Goal: Check status: Check status

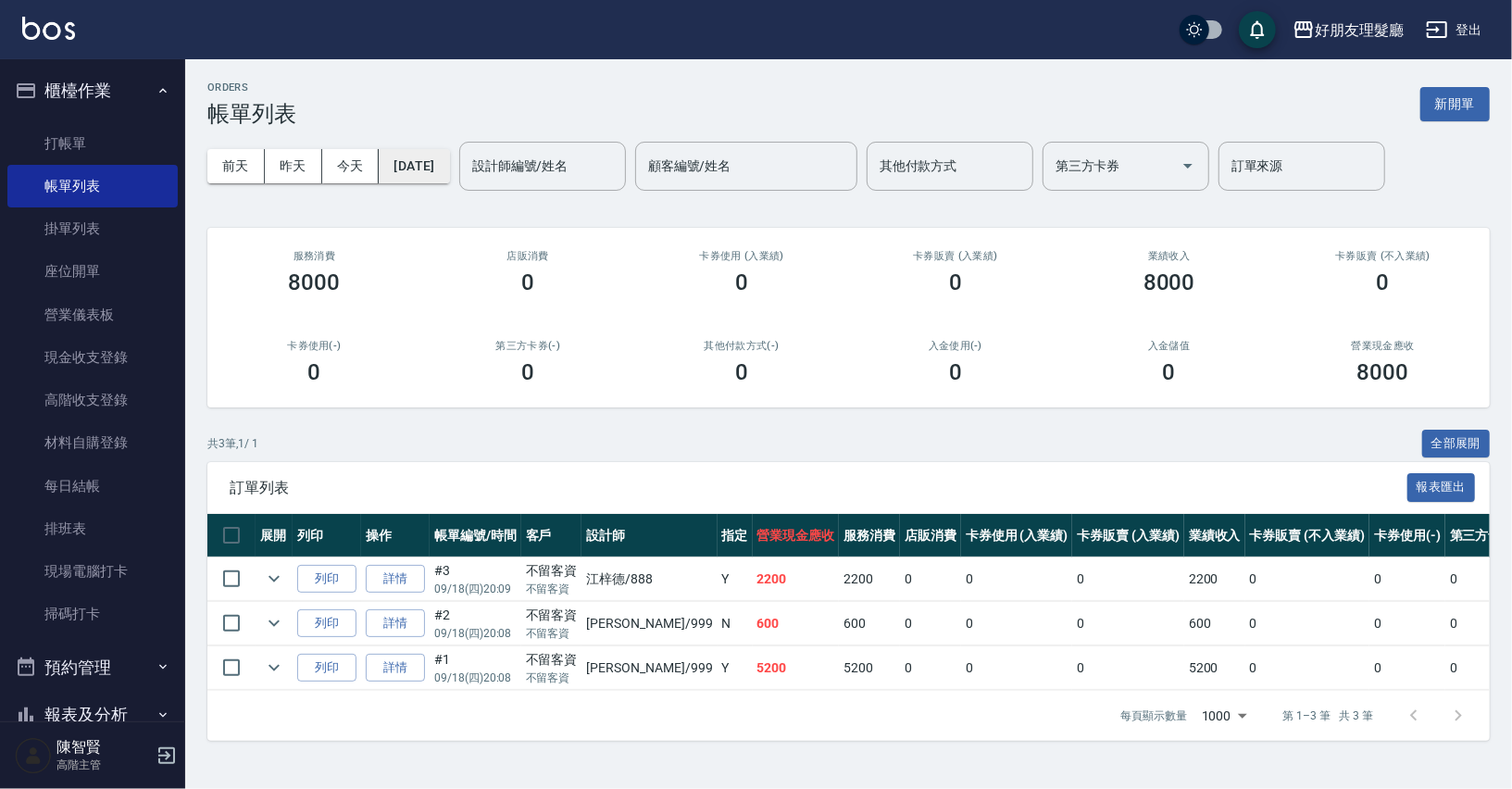
click at [440, 156] on button "[DATE]" at bounding box center [413, 166] width 71 height 34
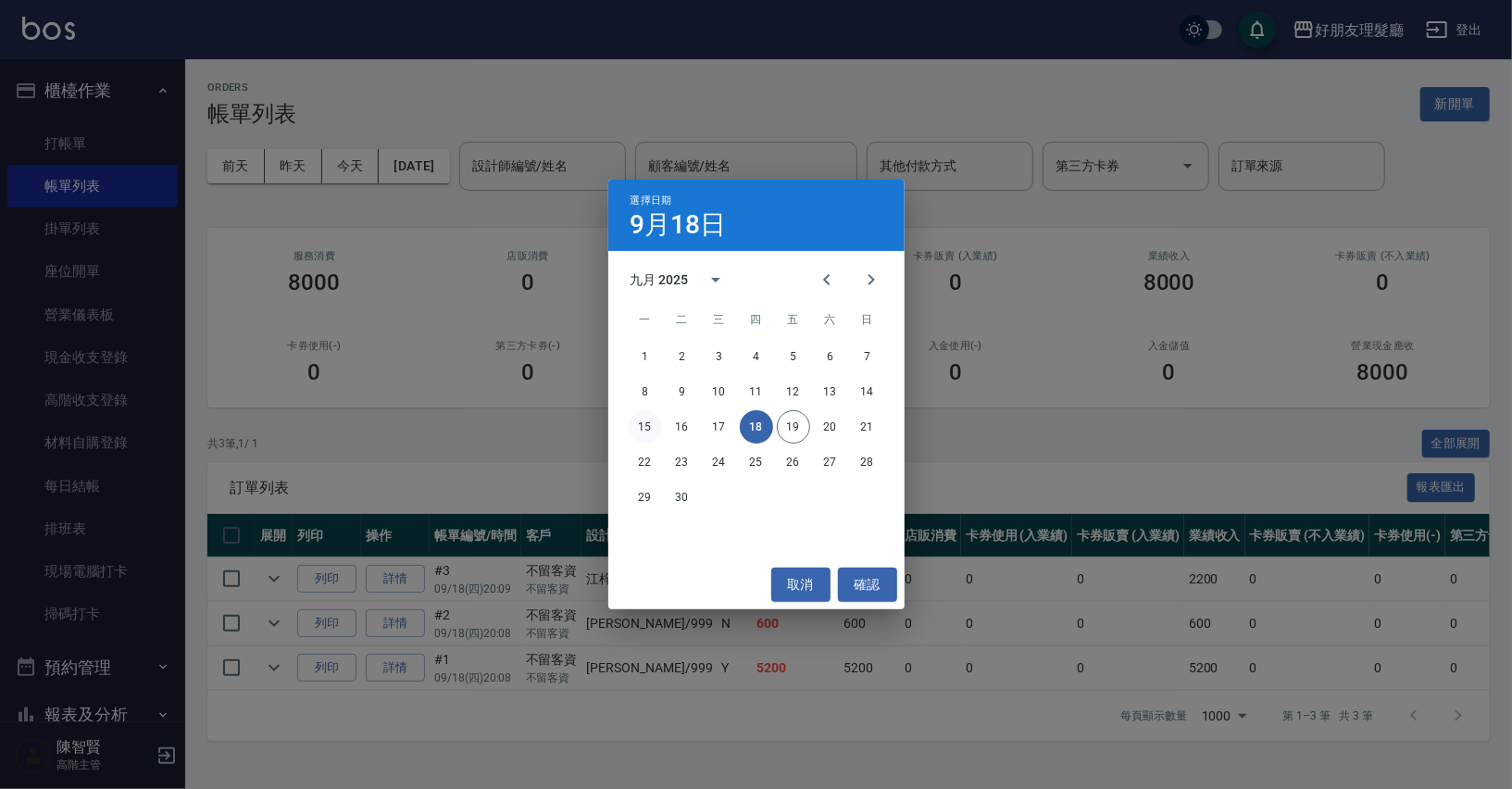
click at [647, 430] on button "15" at bounding box center [645, 427] width 33 height 33
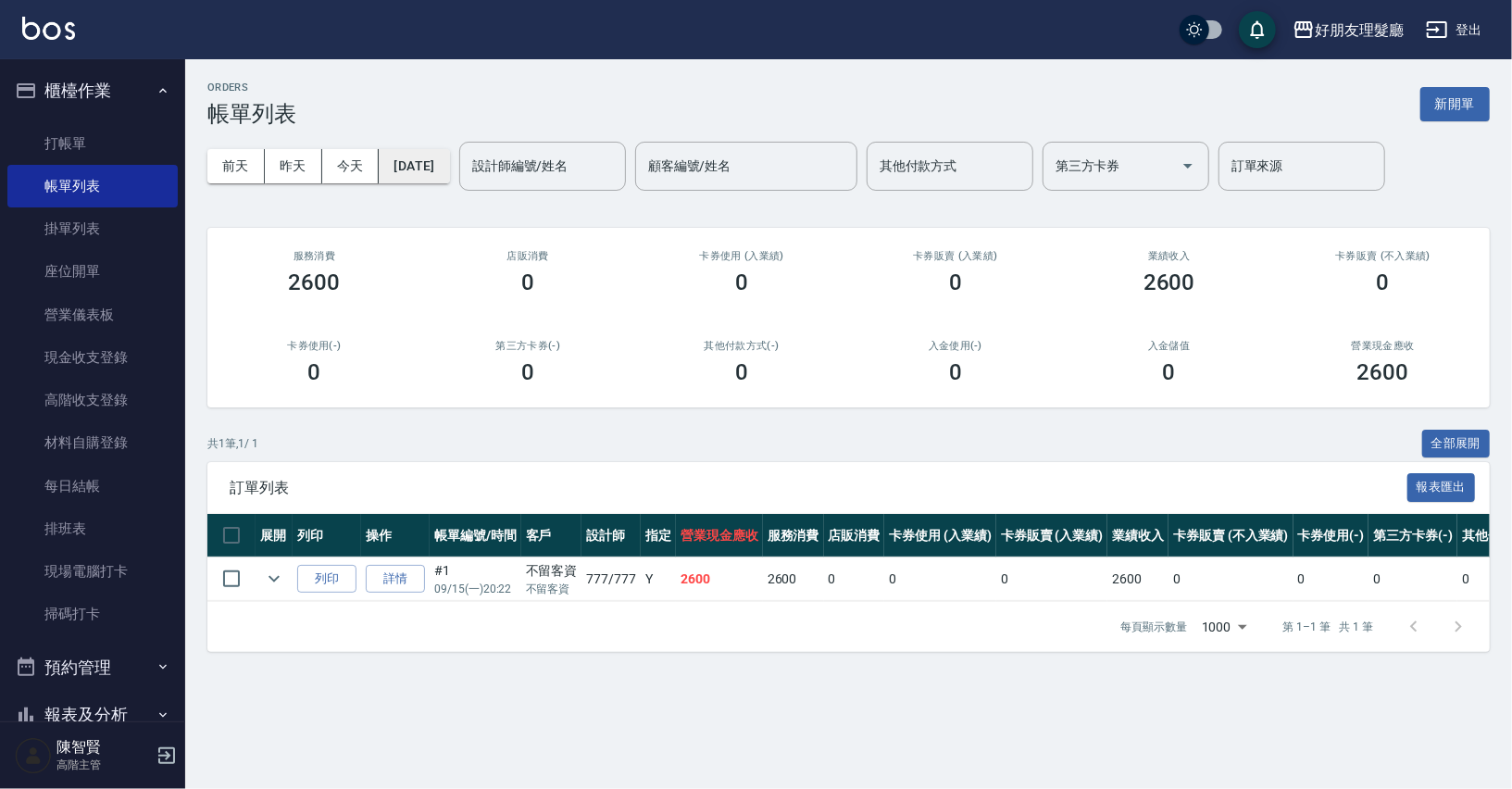
click at [436, 165] on button "[DATE]" at bounding box center [413, 166] width 71 height 34
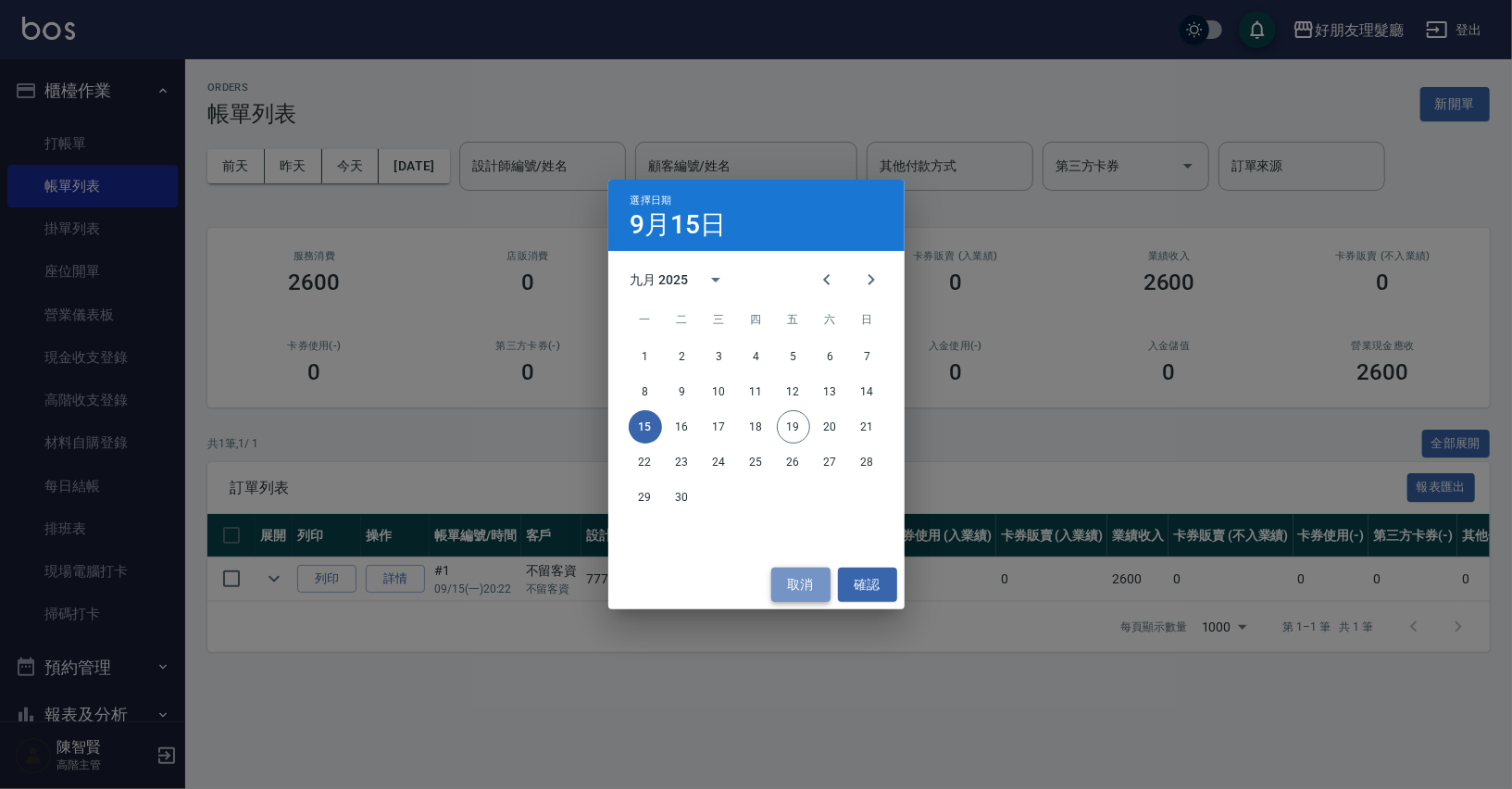
click at [797, 588] on button "取消" at bounding box center [800, 585] width 59 height 34
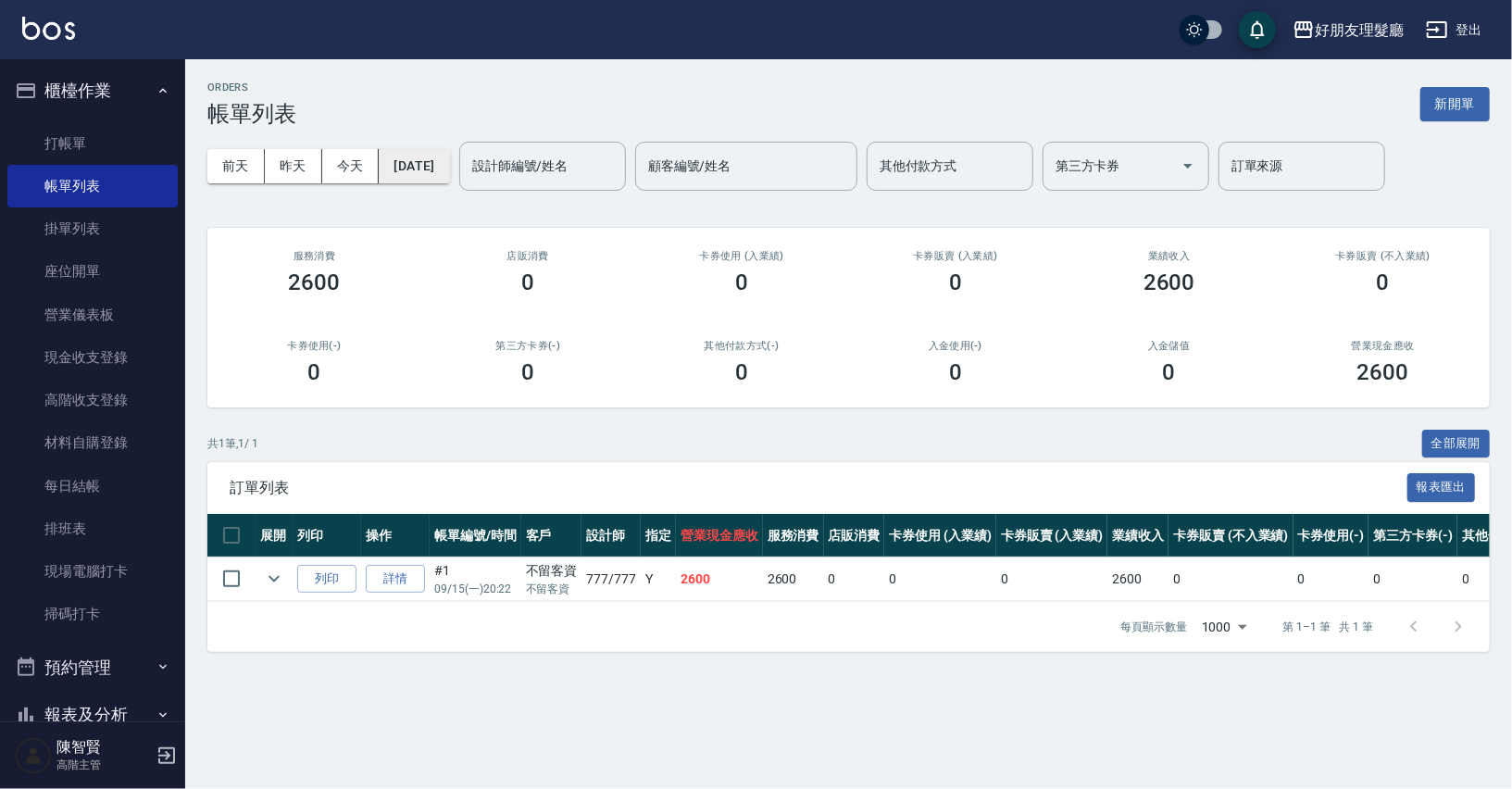
click at [449, 170] on button "[DATE]" at bounding box center [413, 166] width 71 height 34
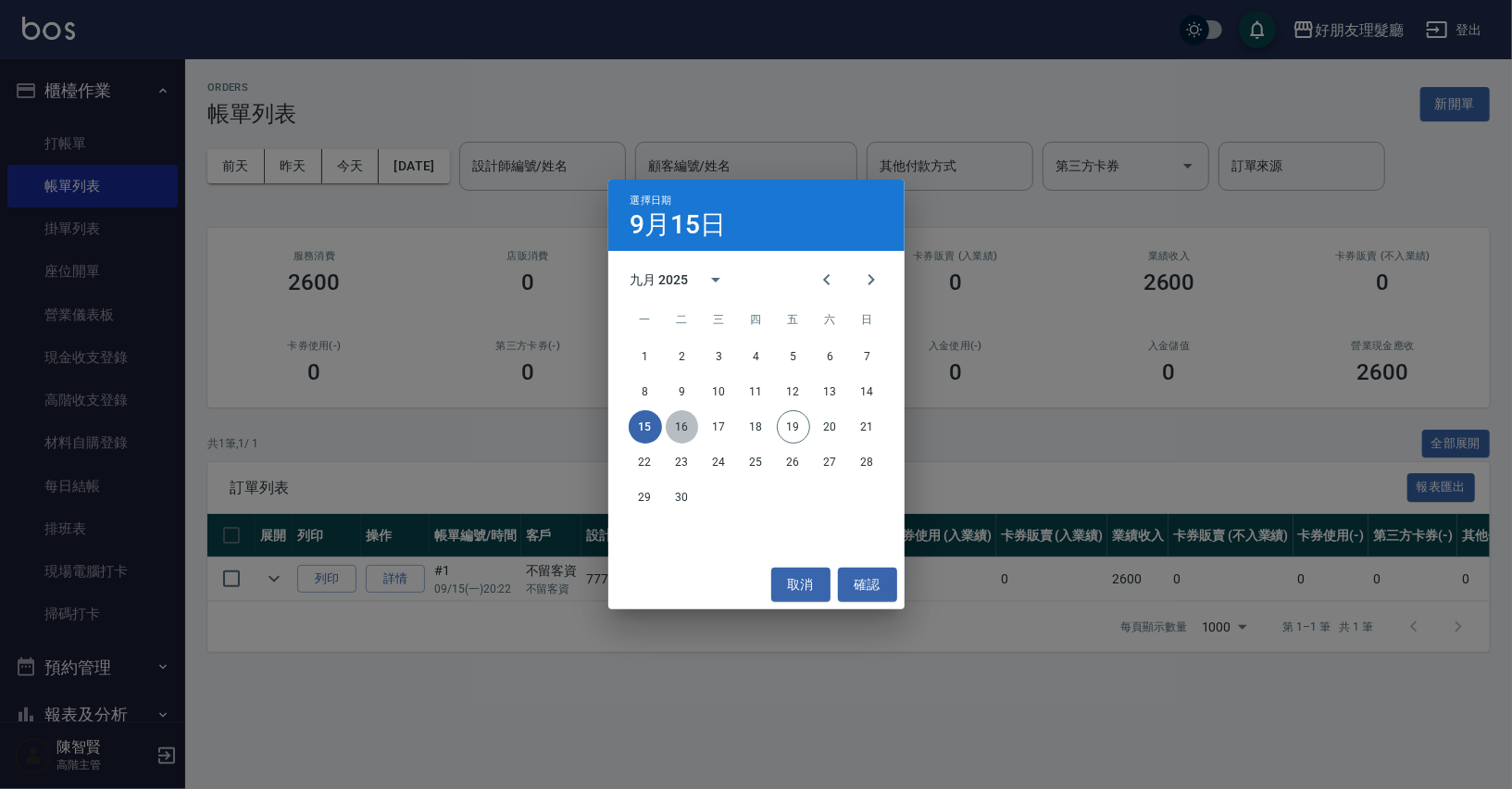
click at [690, 427] on button "16" at bounding box center [682, 427] width 33 height 33
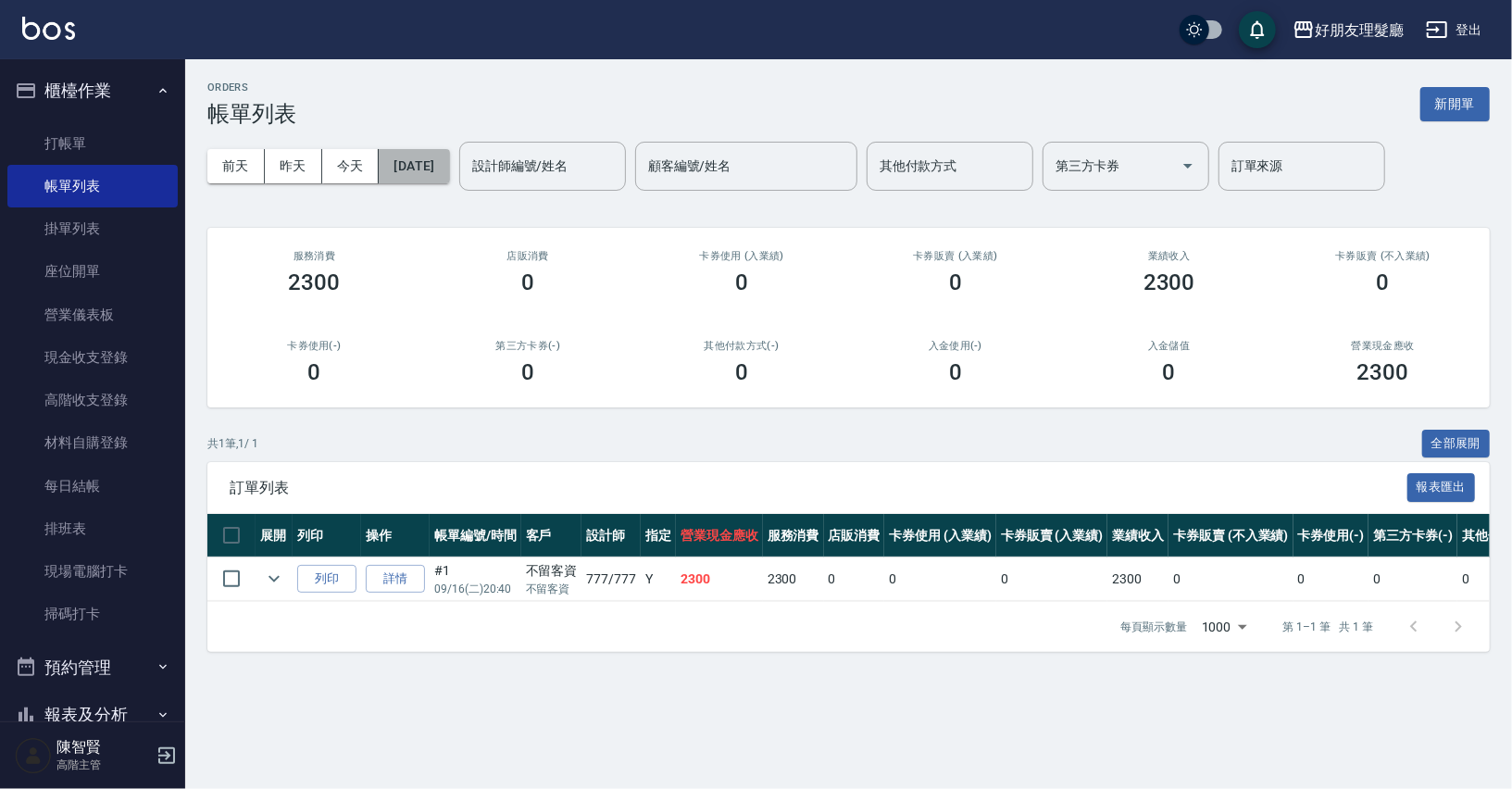
click at [440, 169] on button "[DATE]" at bounding box center [413, 166] width 71 height 34
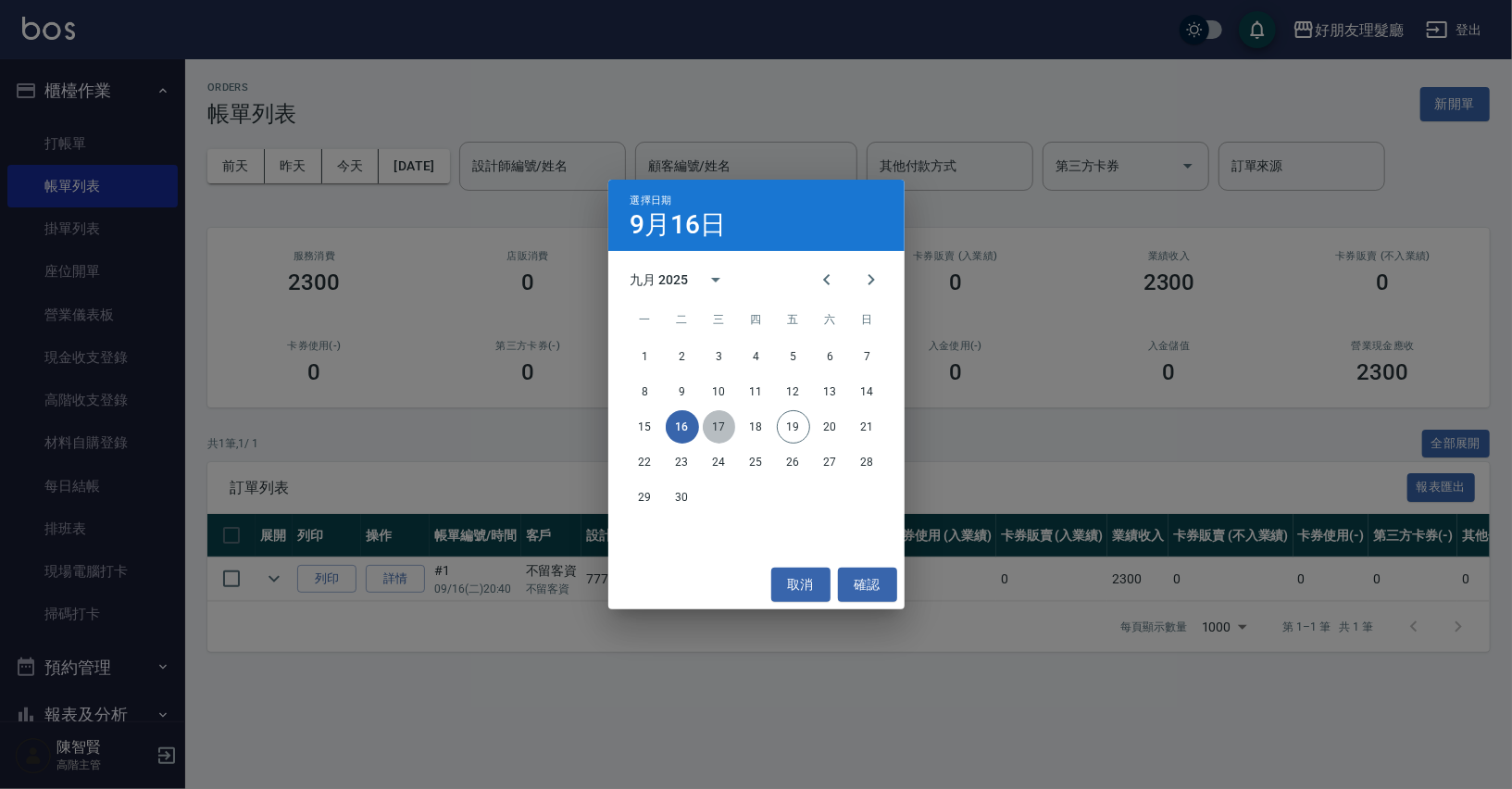
click at [715, 425] on button "17" at bounding box center [718, 427] width 33 height 33
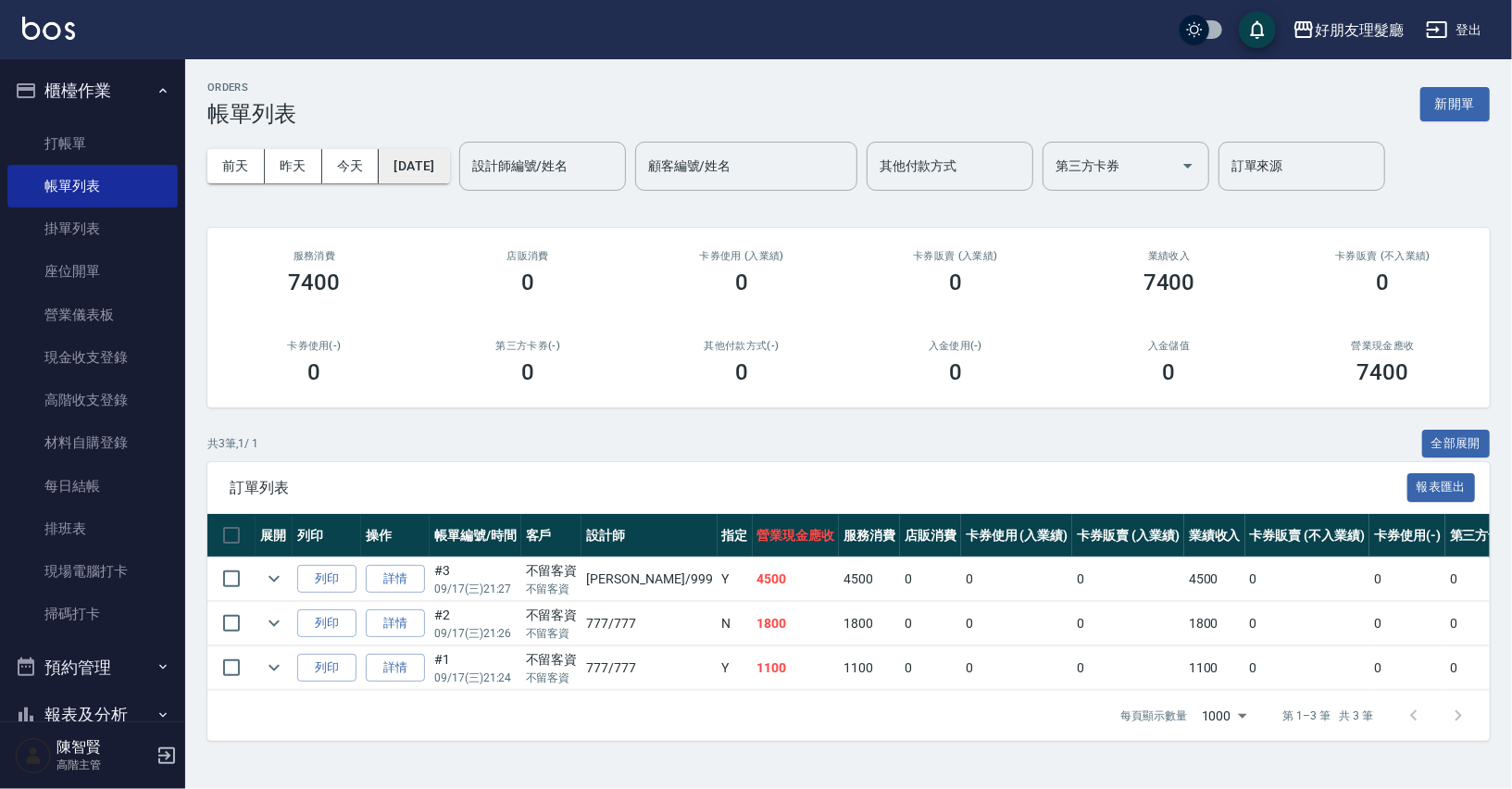
click at [440, 155] on button "[DATE]" at bounding box center [413, 166] width 71 height 34
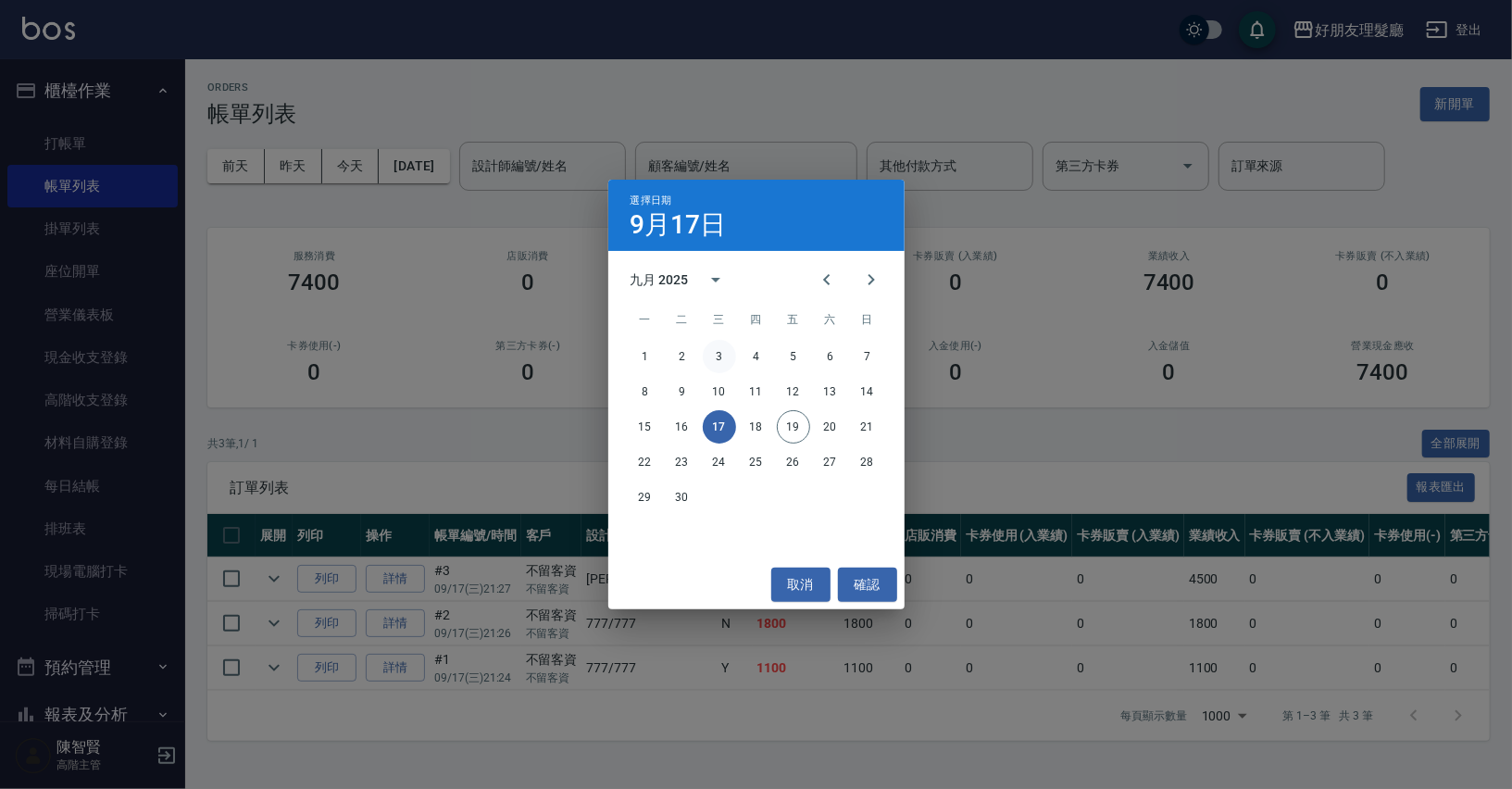
click at [716, 357] on button "3" at bounding box center [718, 356] width 33 height 33
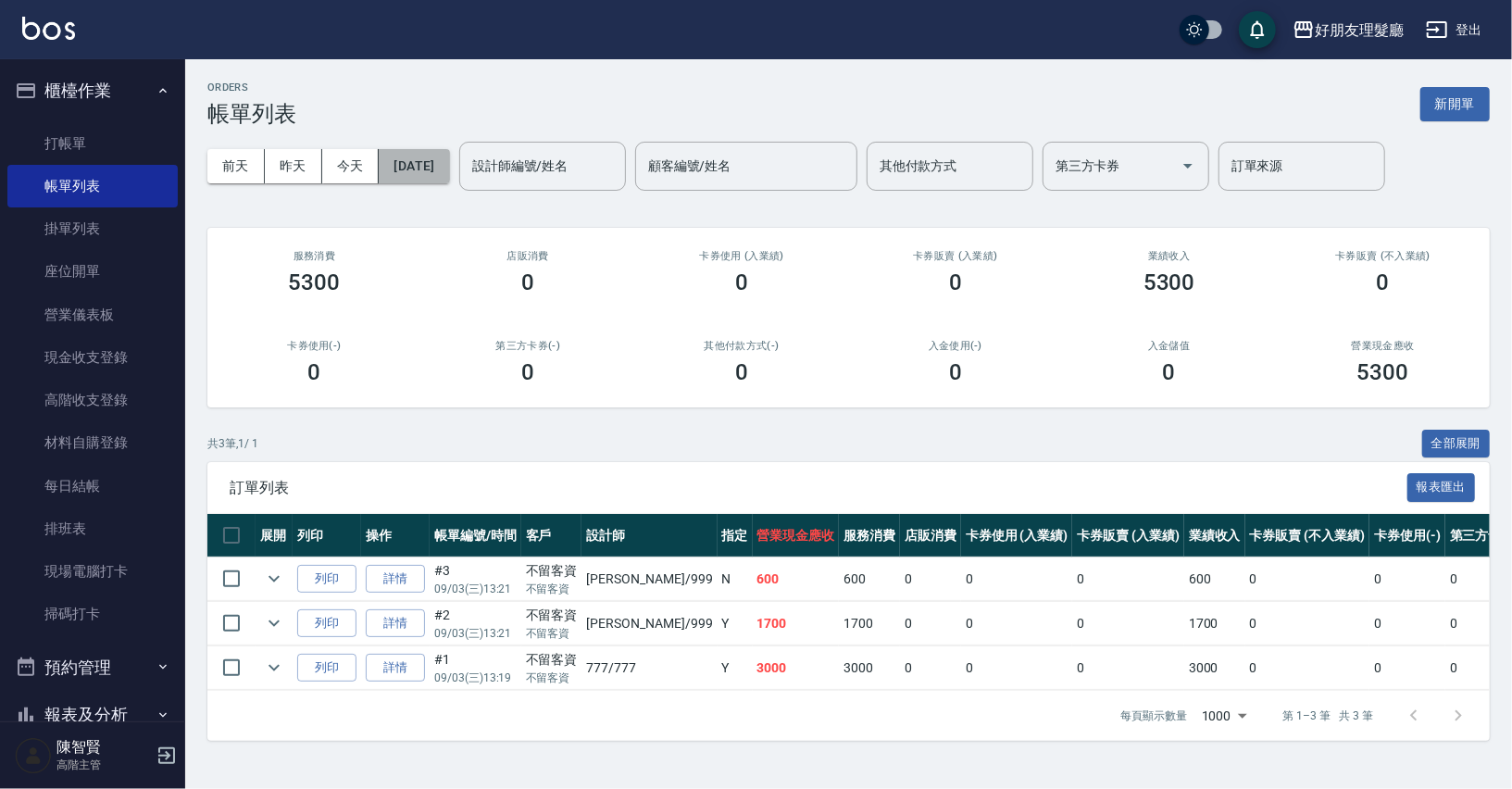
click at [449, 153] on button "[DATE]" at bounding box center [413, 166] width 71 height 34
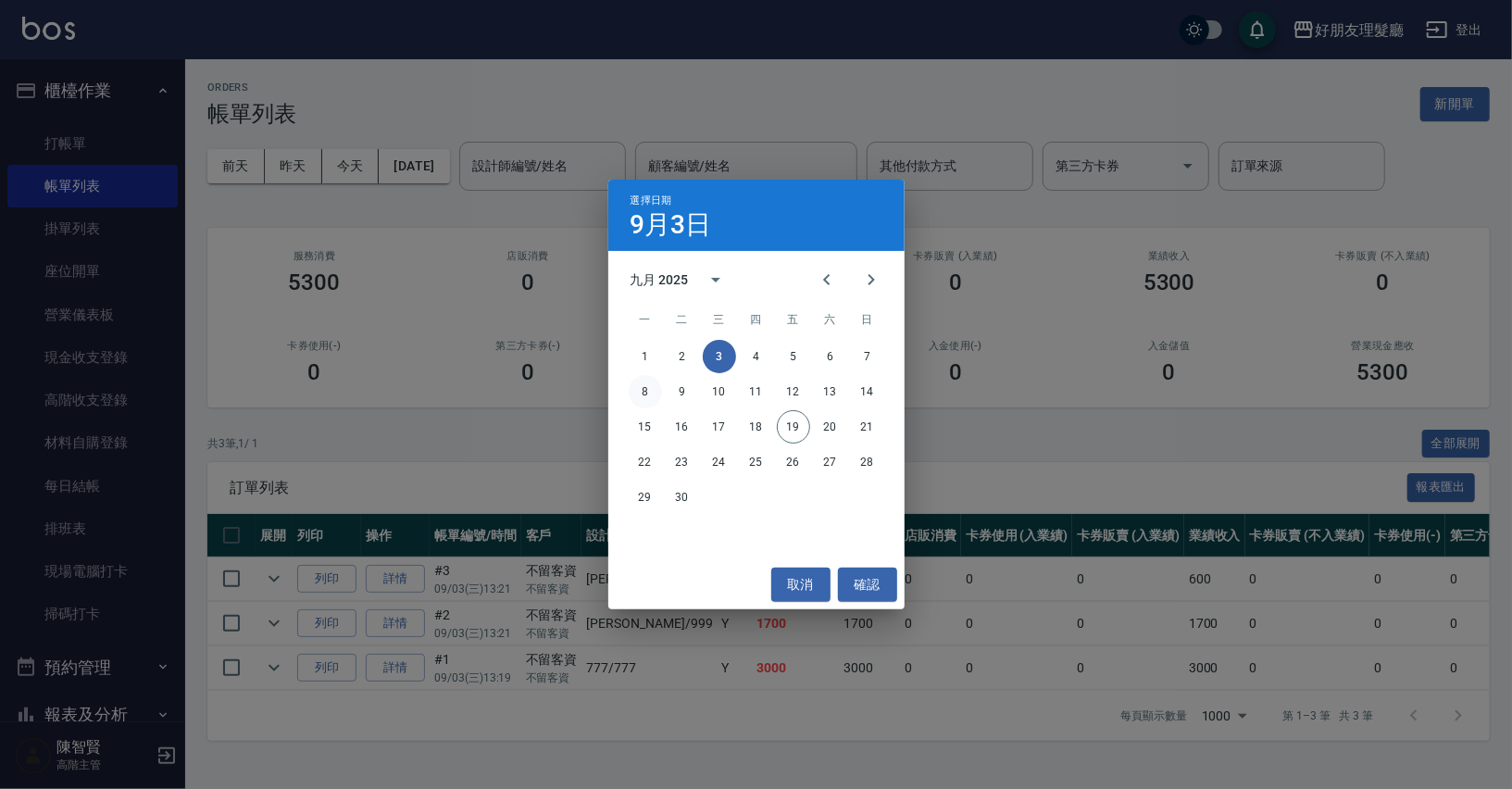
click at [654, 389] on button "8" at bounding box center [645, 391] width 33 height 33
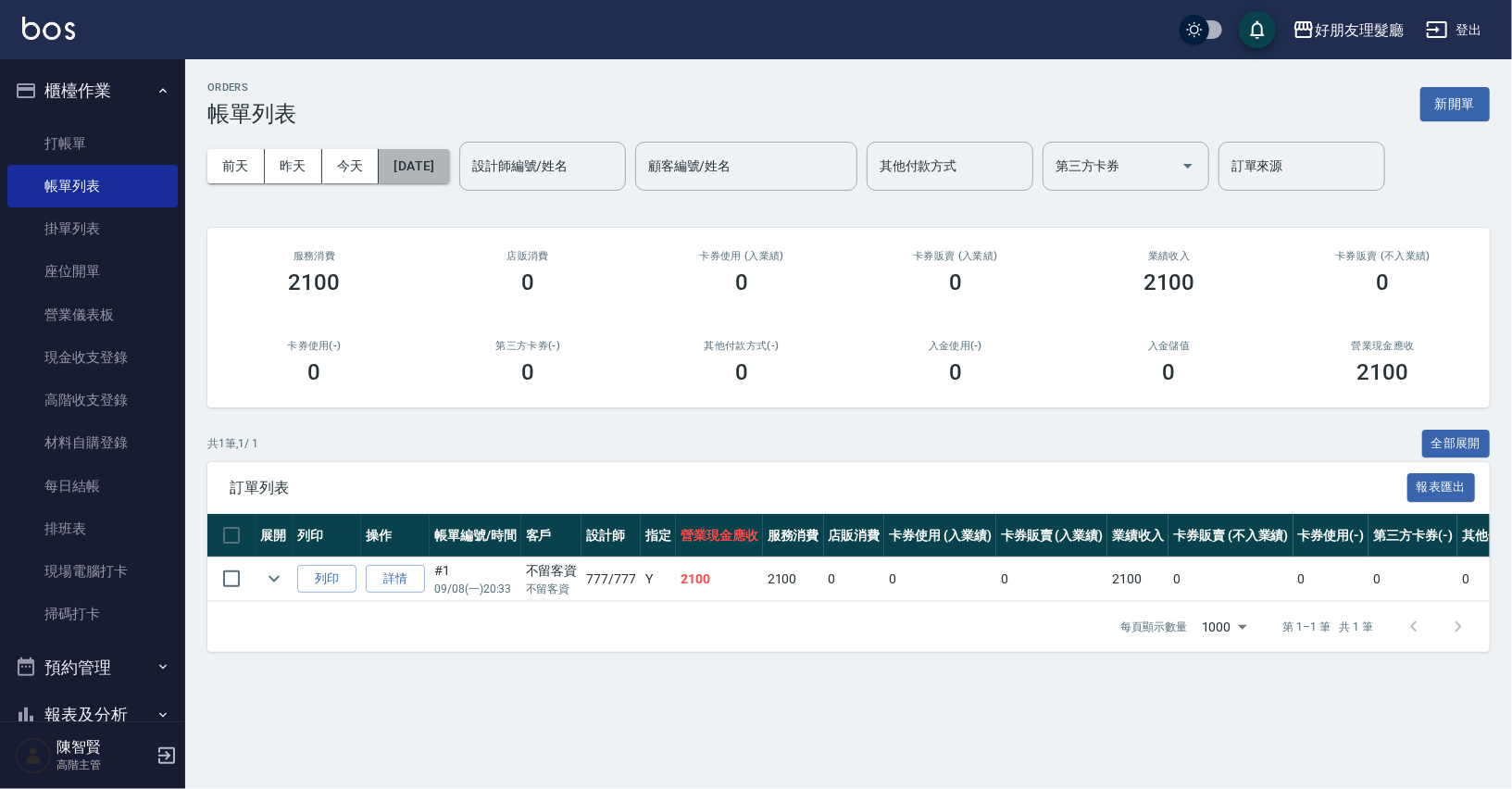
click at [449, 156] on button "[DATE]" at bounding box center [413, 166] width 71 height 34
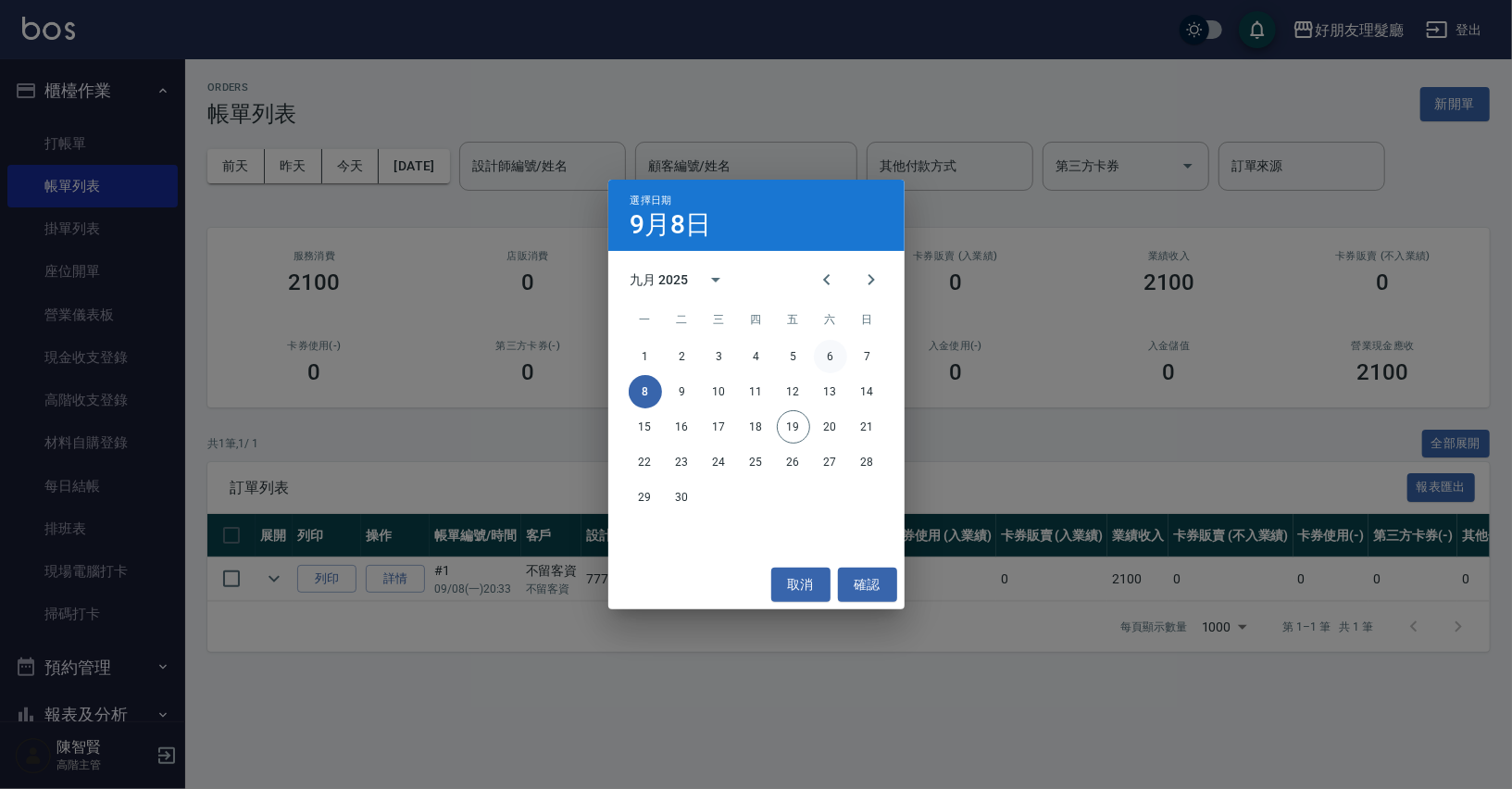
click at [835, 352] on button "6" at bounding box center [829, 356] width 33 height 33
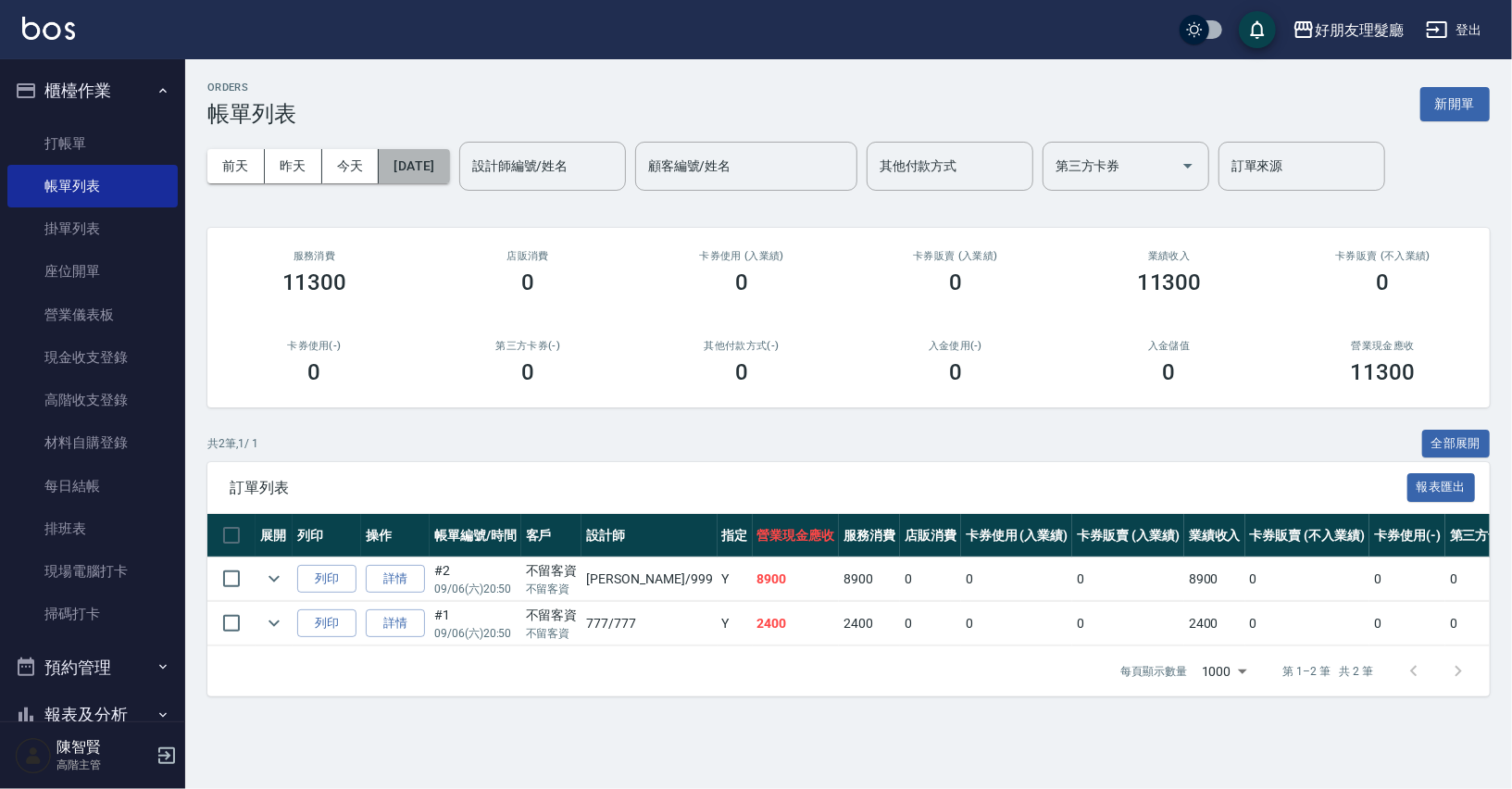
click at [449, 162] on button "[DATE]" at bounding box center [413, 166] width 71 height 34
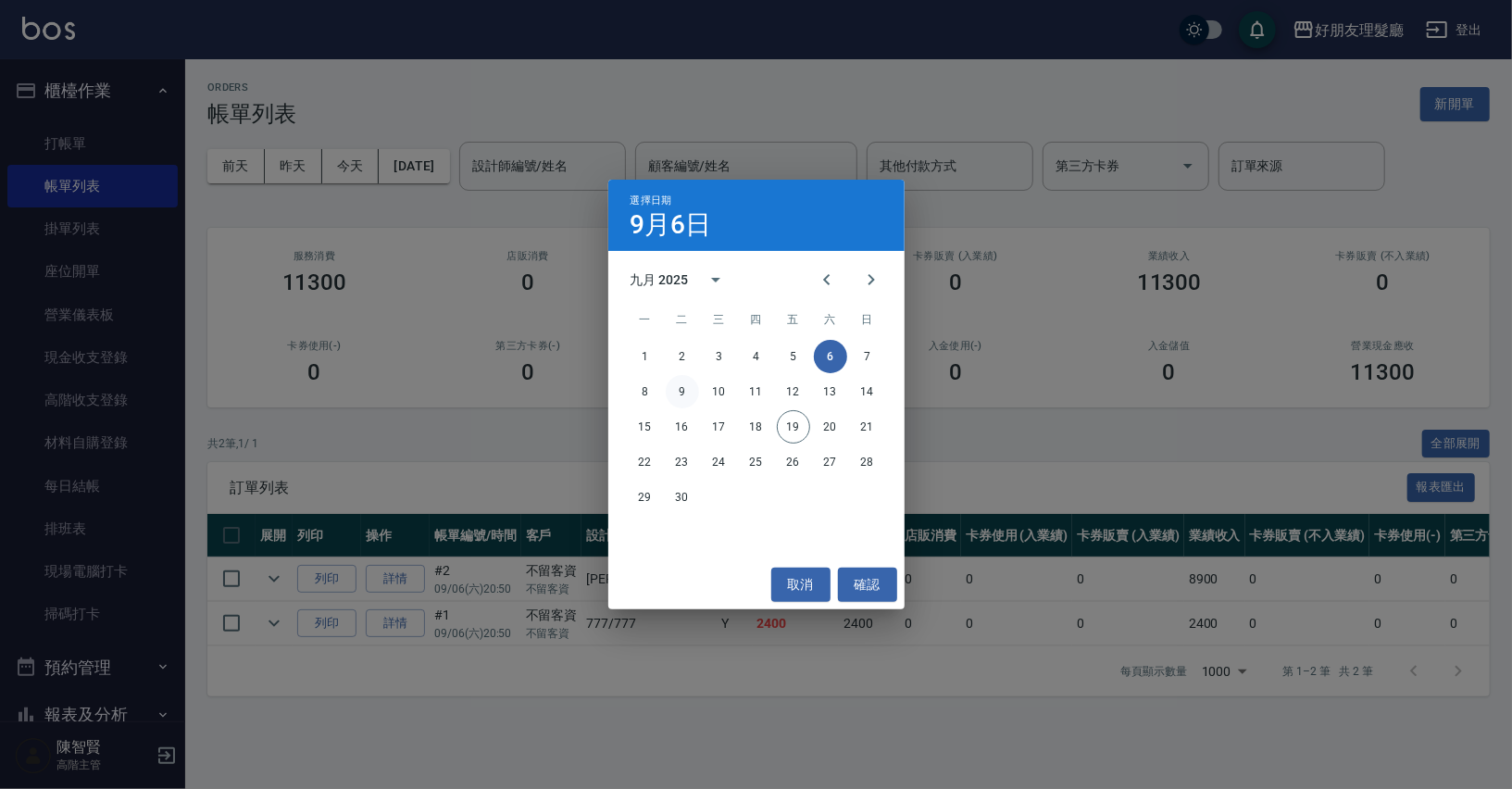
click at [684, 389] on button "9" at bounding box center [682, 391] width 33 height 33
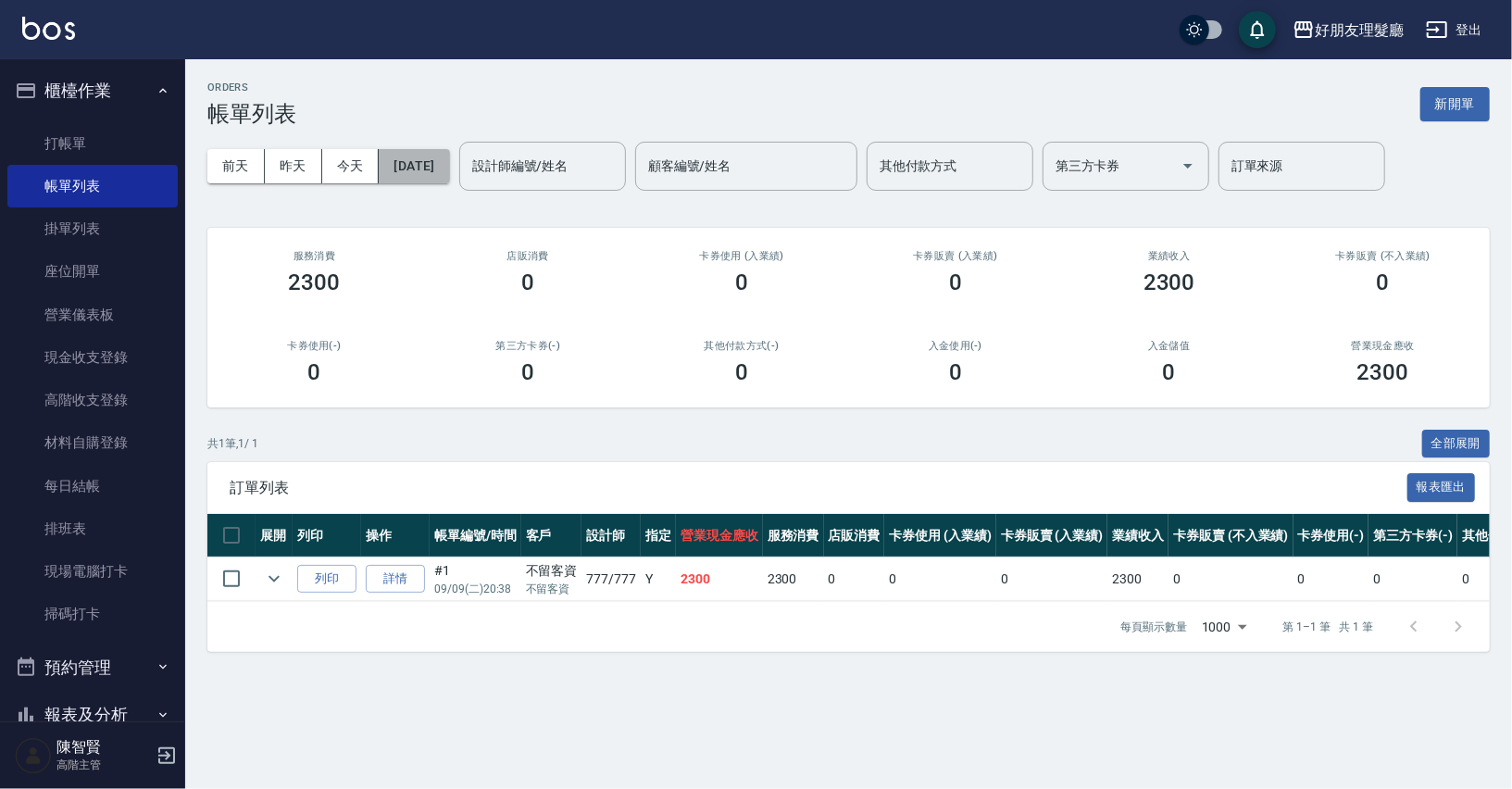
click at [449, 172] on button "[DATE]" at bounding box center [413, 166] width 71 height 34
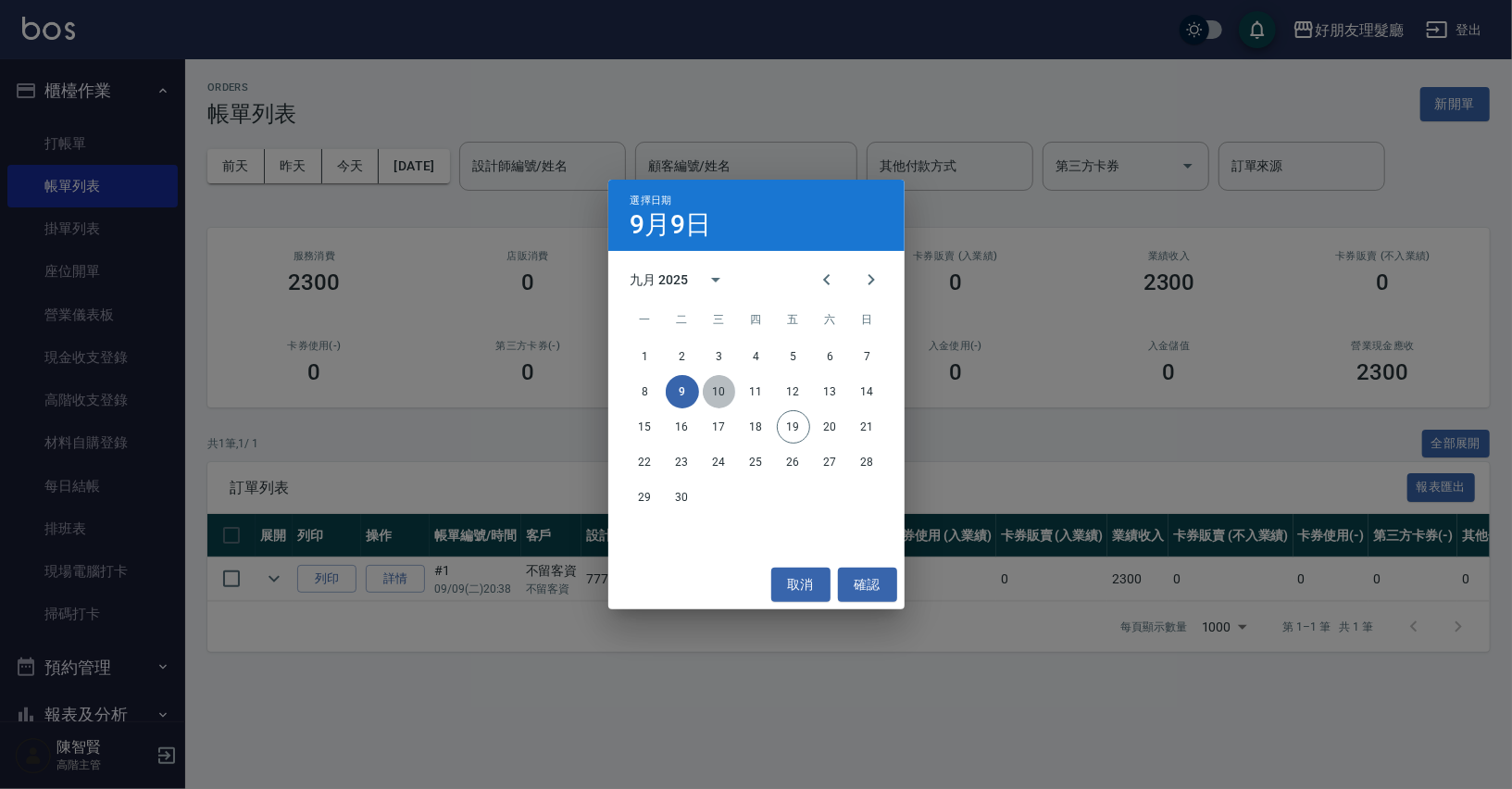
click at [718, 391] on button "10" at bounding box center [718, 391] width 33 height 33
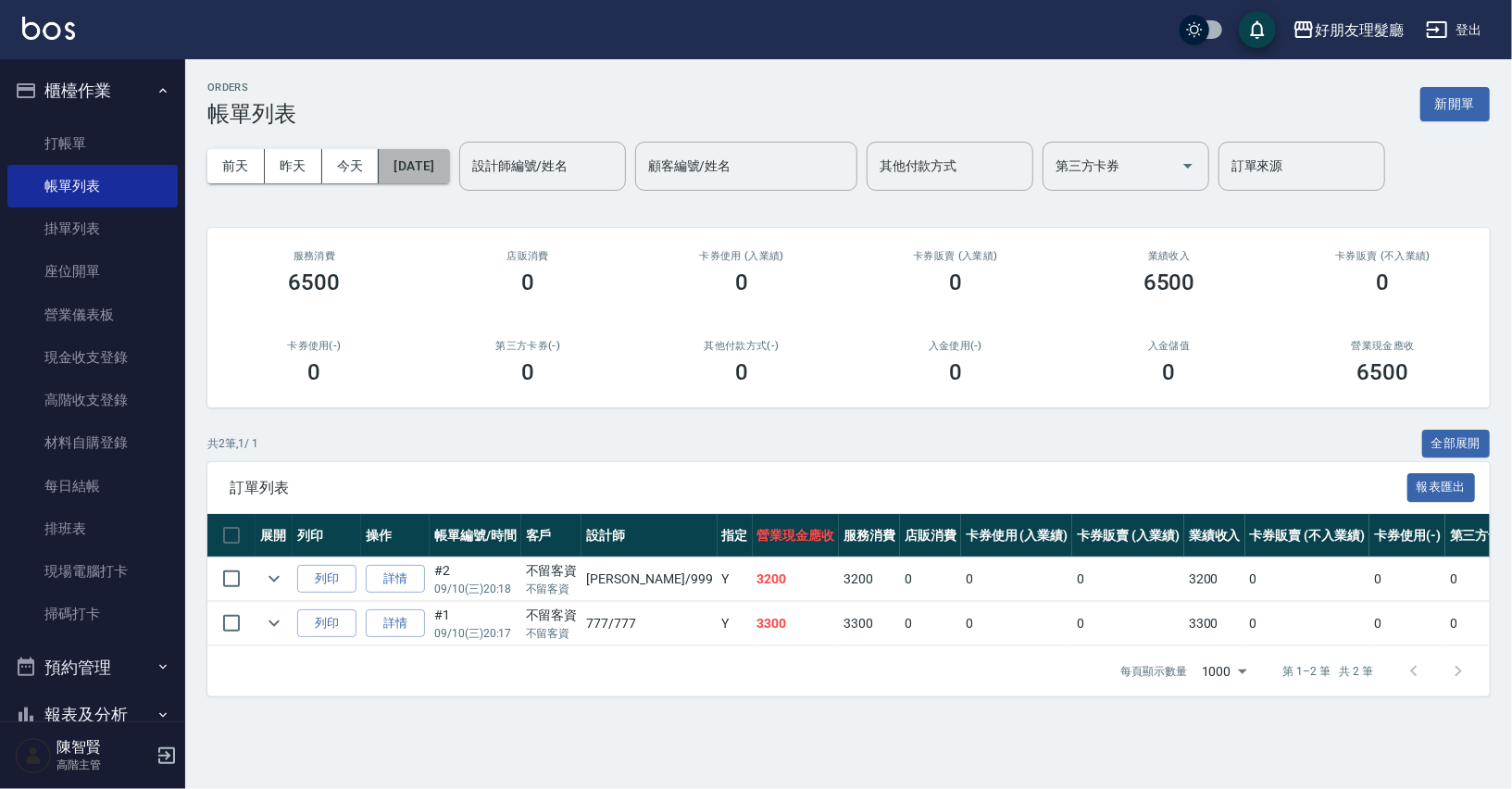
click at [403, 165] on button "[DATE]" at bounding box center [413, 166] width 71 height 34
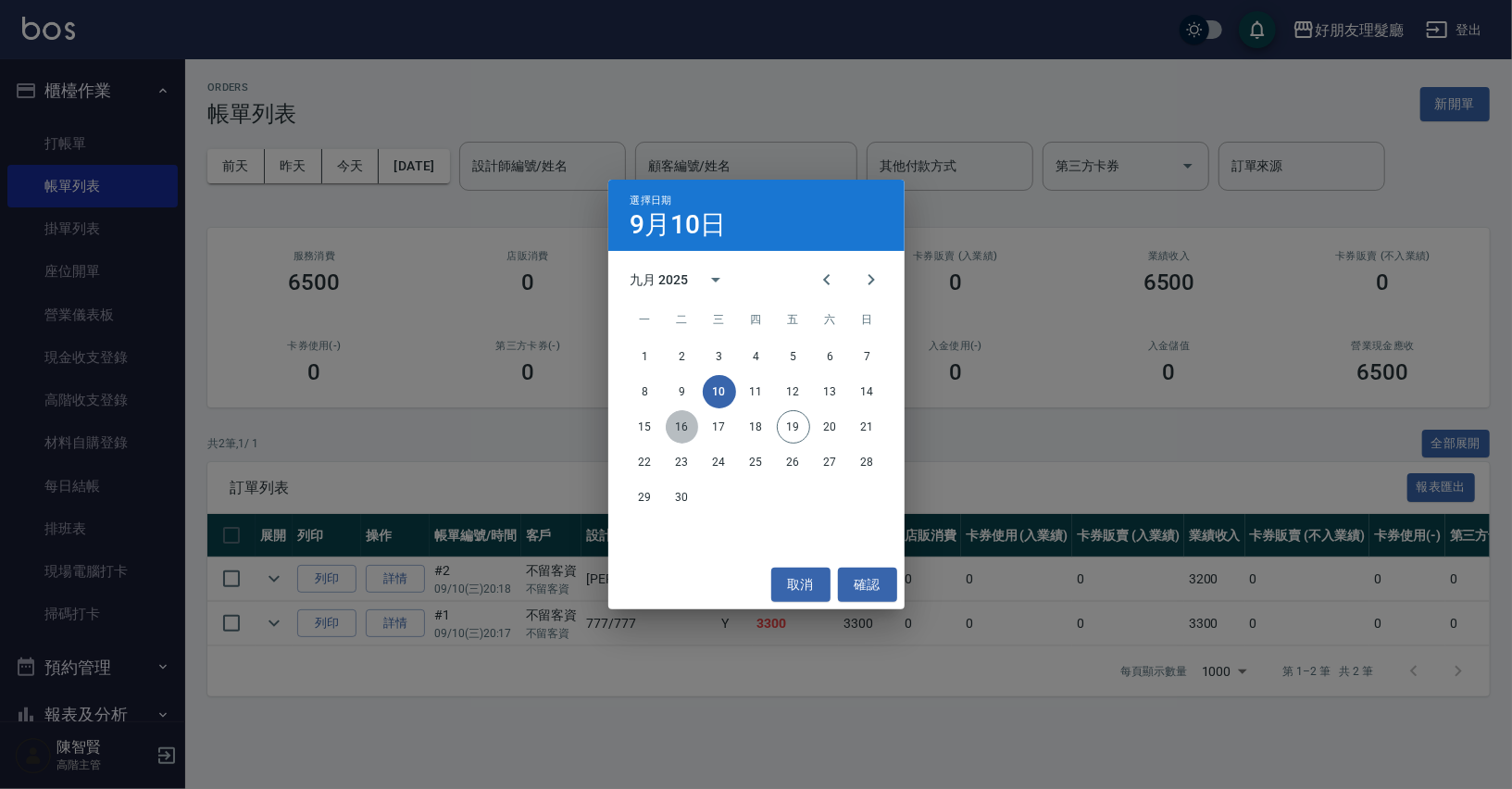
click at [680, 430] on button "16" at bounding box center [682, 427] width 33 height 33
